Goal: Task Accomplishment & Management: Use online tool/utility

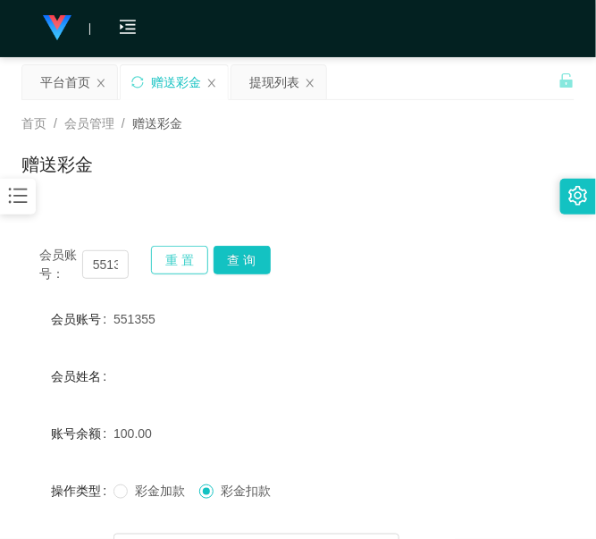
click at [186, 266] on button "重 置" at bounding box center [179, 260] width 57 height 29
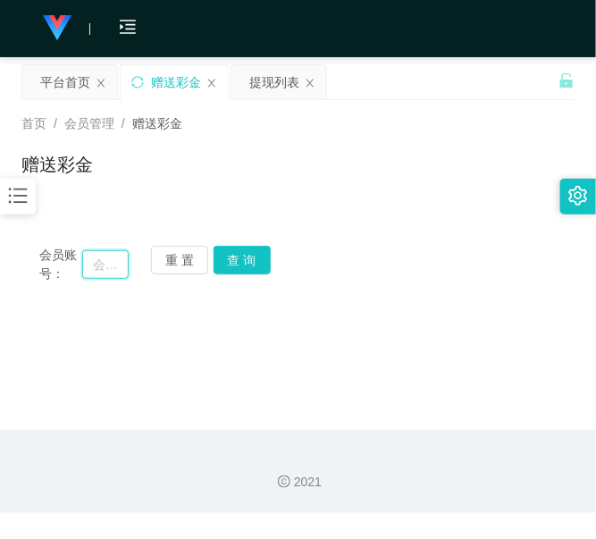
click at [119, 271] on input "text" at bounding box center [105, 264] width 46 height 29
paste input "551355"
type input "551355"
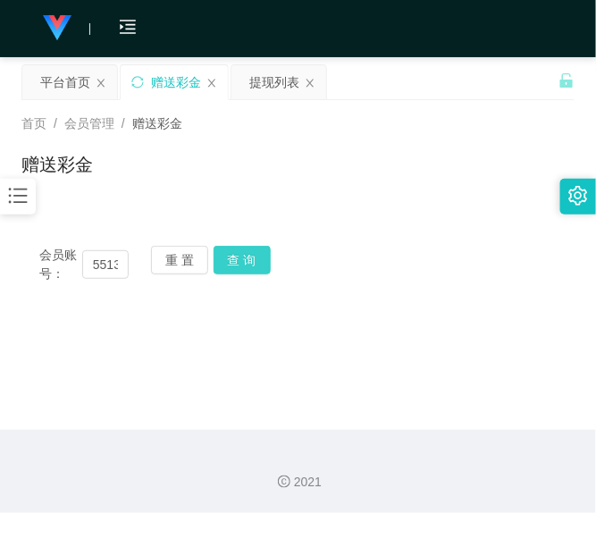
click at [268, 255] on button "查 询" at bounding box center [242, 260] width 57 height 29
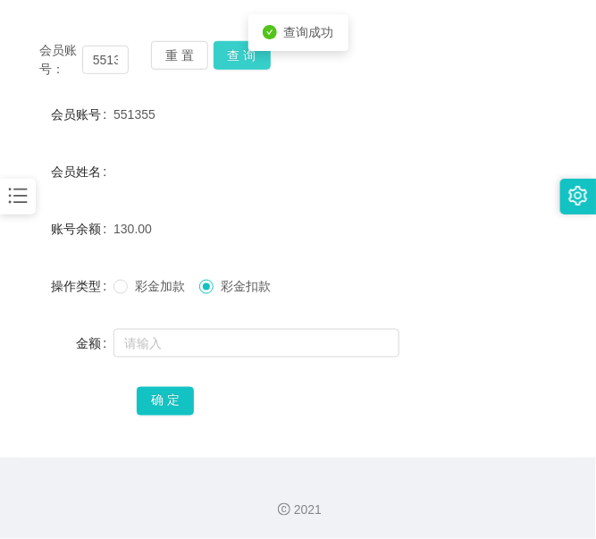
scroll to position [205, 0]
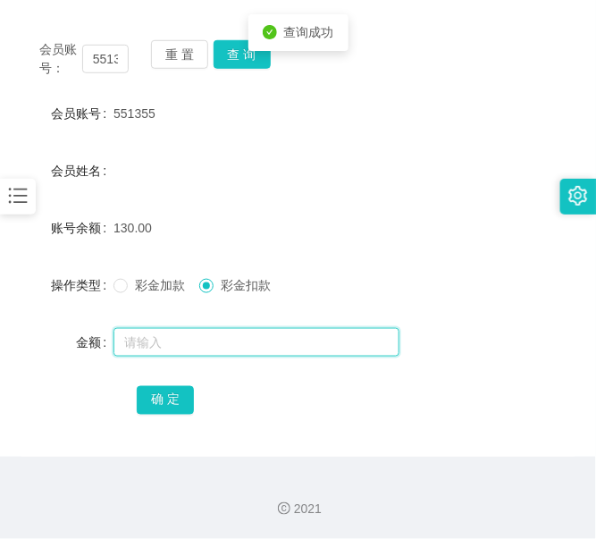
click at [193, 348] on input "text" at bounding box center [256, 342] width 286 height 29
type input "130"
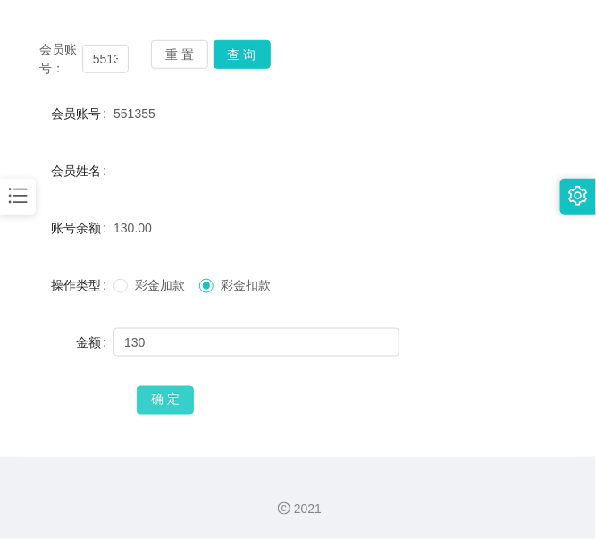
click at [170, 389] on button "确 定" at bounding box center [165, 400] width 57 height 29
click at [156, 47] on button "重 置" at bounding box center [179, 54] width 57 height 29
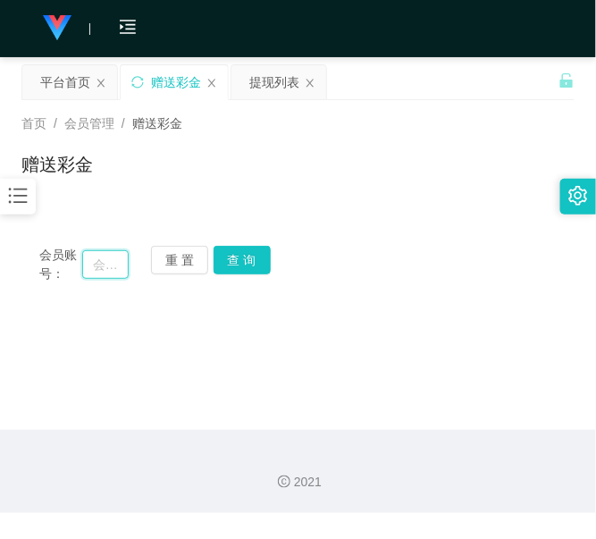
click at [99, 262] on input "text" at bounding box center [105, 264] width 46 height 29
paste input "Sam618"
type input "Sam618"
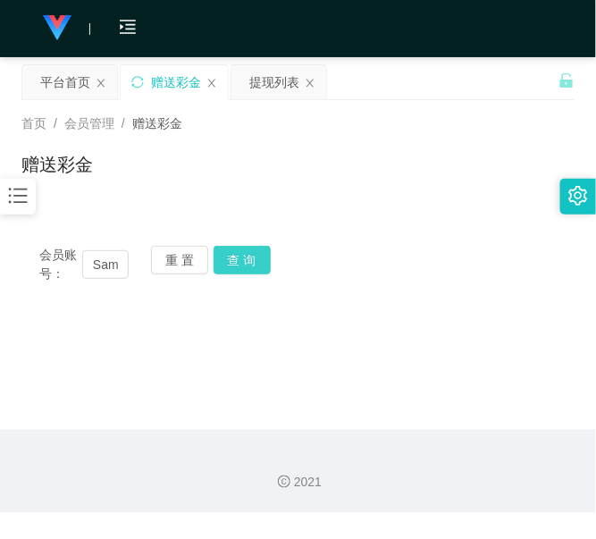
click at [237, 266] on button "查 询" at bounding box center [242, 260] width 57 height 29
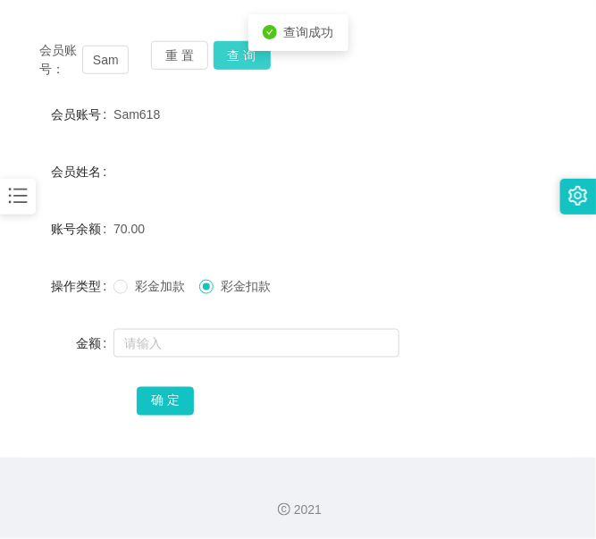
scroll to position [205, 0]
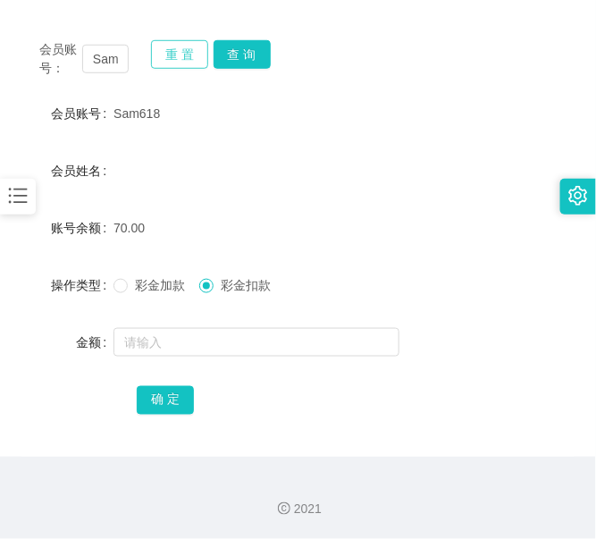
drag, startPoint x: 177, startPoint y: 54, endPoint x: 166, endPoint y: 56, distance: 11.1
click at [179, 54] on button "重 置" at bounding box center [179, 54] width 57 height 29
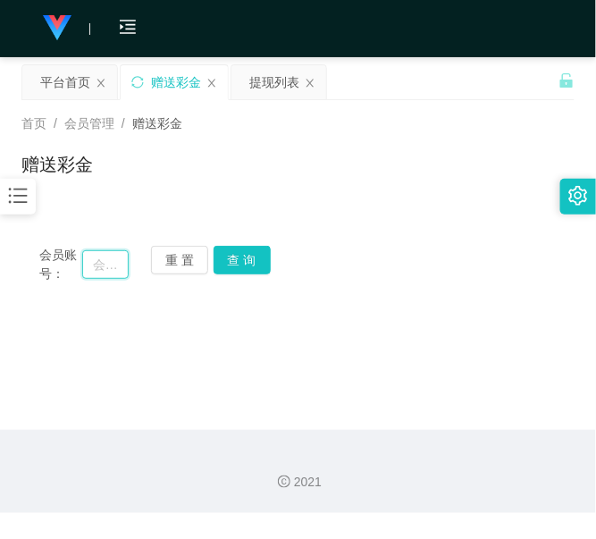
click at [105, 256] on input "text" at bounding box center [105, 264] width 46 height 29
paste input "Sam618"
type input "Sam618"
click at [223, 252] on button "查 询" at bounding box center [242, 260] width 57 height 29
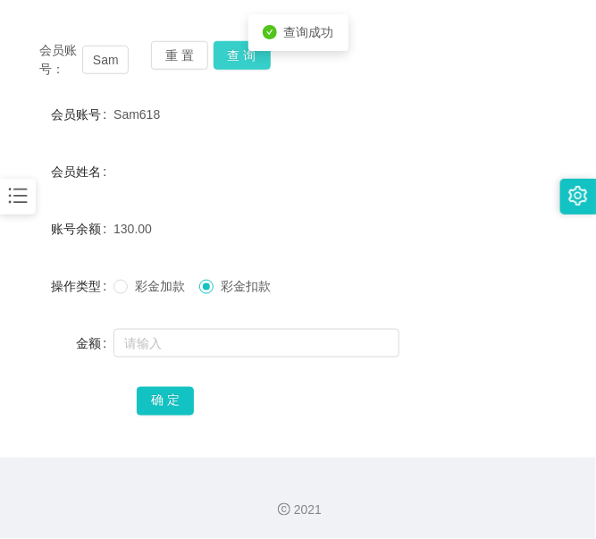
scroll to position [205, 0]
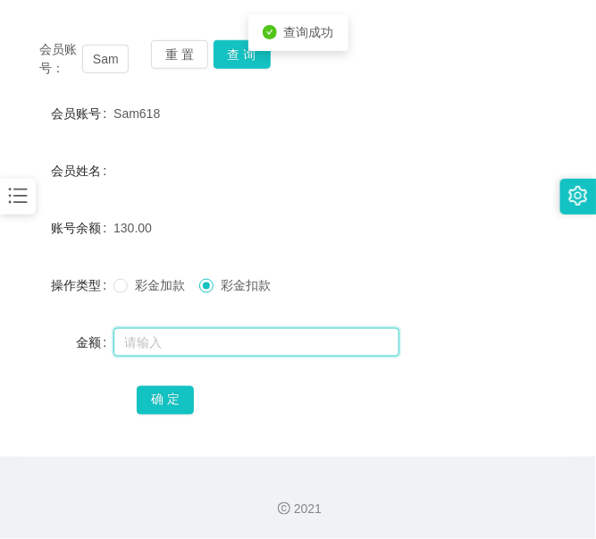
click at [186, 339] on input "text" at bounding box center [256, 342] width 286 height 29
type input "130"
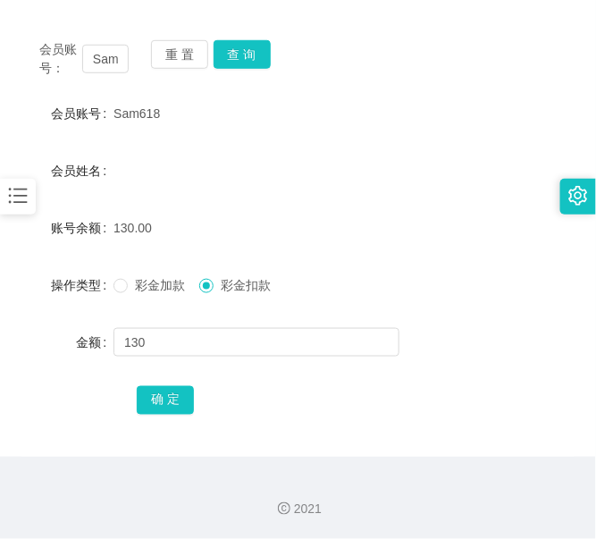
click at [170, 418] on div "会员账号： Sam618 重 置 查 询 会员账号 Sam618 会员姓名 账号余额 130.00 操作类型 彩金加款 彩金扣款 金额 130 确 定" at bounding box center [297, 239] width 553 height 434
click at [172, 403] on button "确 定" at bounding box center [165, 400] width 57 height 29
